Goal: Transaction & Acquisition: Subscribe to service/newsletter

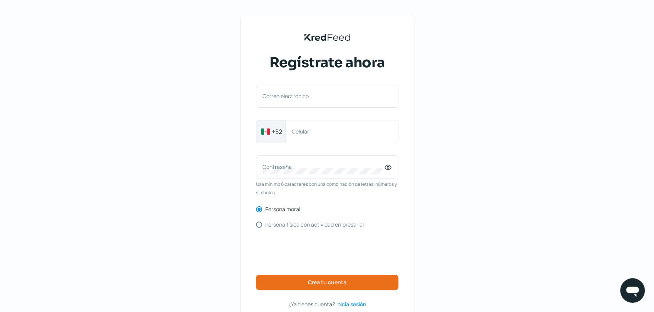
click at [297, 128] on label "Celular" at bounding box center [338, 131] width 92 height 7
click at [297, 128] on input "Celular" at bounding box center [342, 131] width 100 height 7
click at [347, 137] on div "Celular" at bounding box center [341, 131] width 113 height 23
type input "4771359858"
click at [313, 161] on div "Contraseña" at bounding box center [327, 166] width 142 height 23
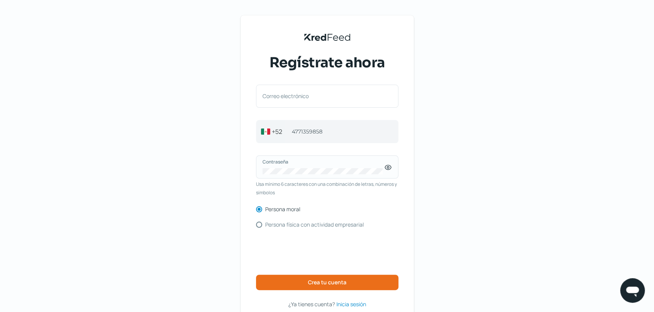
click at [387, 169] on icon at bounding box center [388, 168] width 8 height 8
click at [308, 167] on div "Contraseña" at bounding box center [327, 166] width 142 height 23
click at [286, 100] on input "Correo electrónico" at bounding box center [326, 100] width 129 height 7
type input "[EMAIL_ADDRESS][DOMAIN_NAME]"
click at [191, 160] on div "KredFeed's Black Logo Regístrate ahora [EMAIL_ADDRESS][DOMAIN_NAME] Correo elec…" at bounding box center [327, 177] width 654 height 354
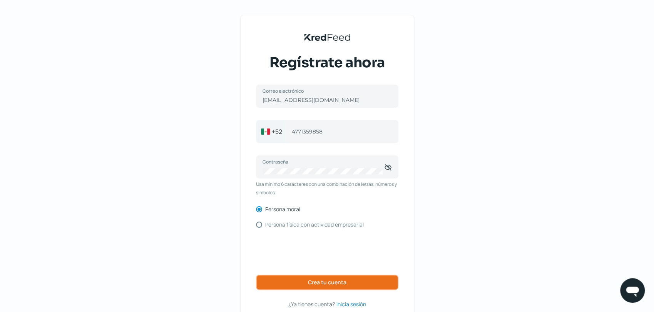
click at [286, 284] on button "Crea tu cuenta" at bounding box center [327, 282] width 142 height 15
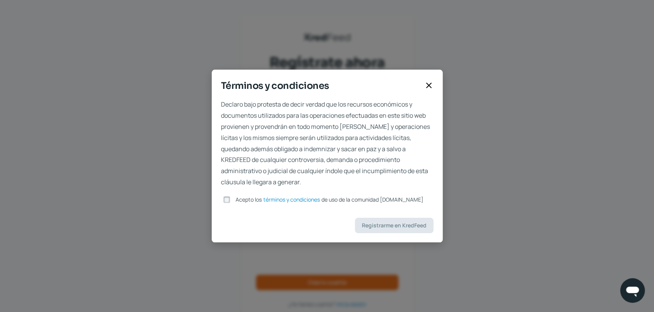
click at [224, 200] on input "Acepto los términos y condiciones de uso de la comunidad [DOMAIN_NAME]" at bounding box center [226, 199] width 7 height 7
checkbox input "true"
click at [374, 225] on span "Registrarme en KredFeed" at bounding box center [394, 225] width 65 height 5
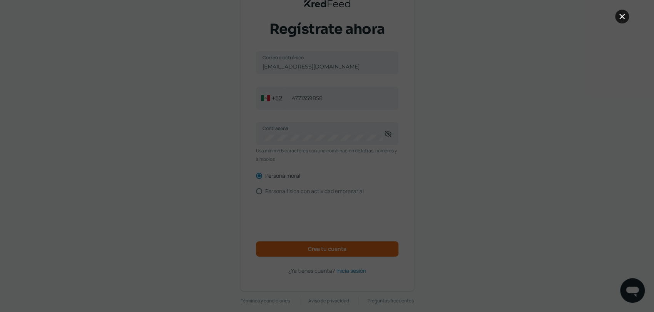
scroll to position [42, 0]
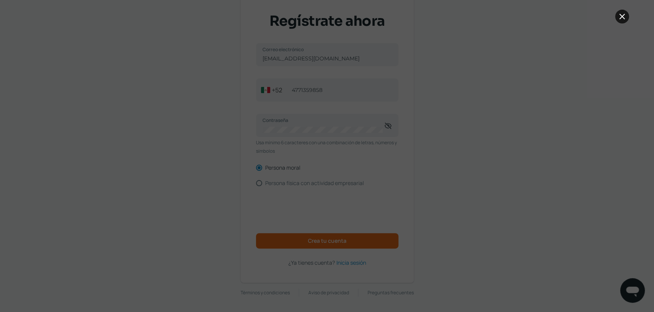
click at [622, 16] on icon at bounding box center [621, 16] width 9 height 9
